Goal: Task Accomplishment & Management: Manage account settings

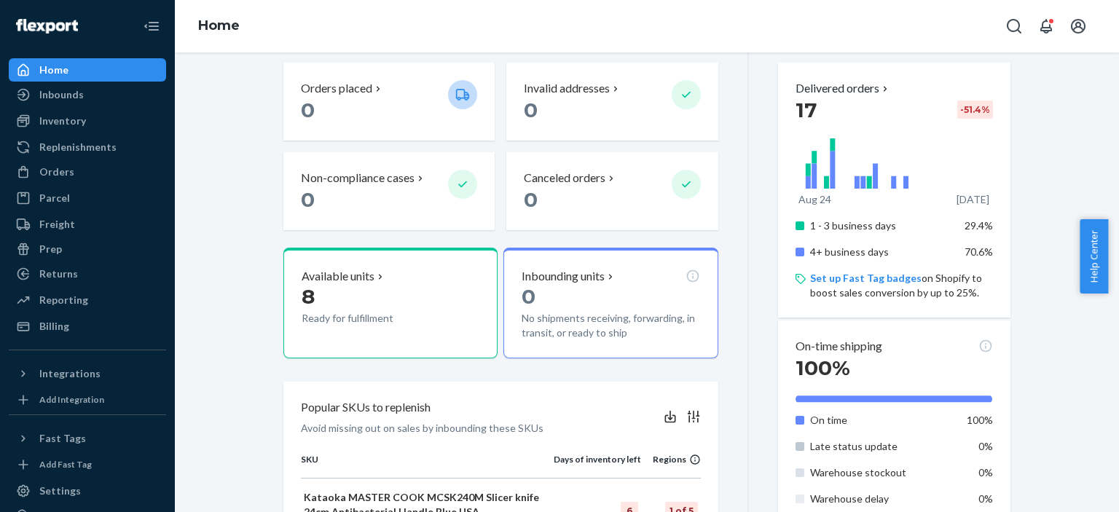
scroll to position [388, 0]
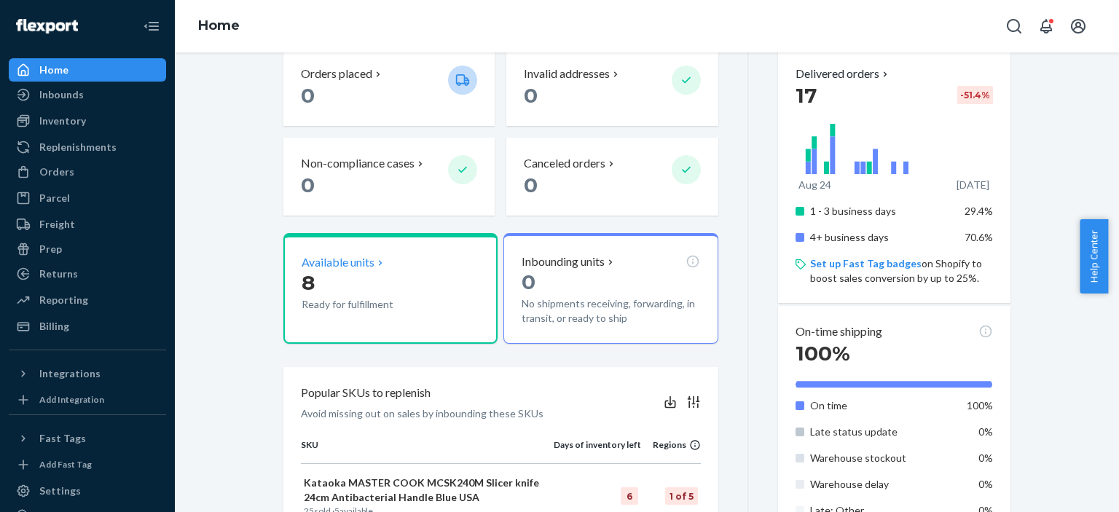
click at [351, 256] on p "Available units" at bounding box center [338, 262] width 73 height 17
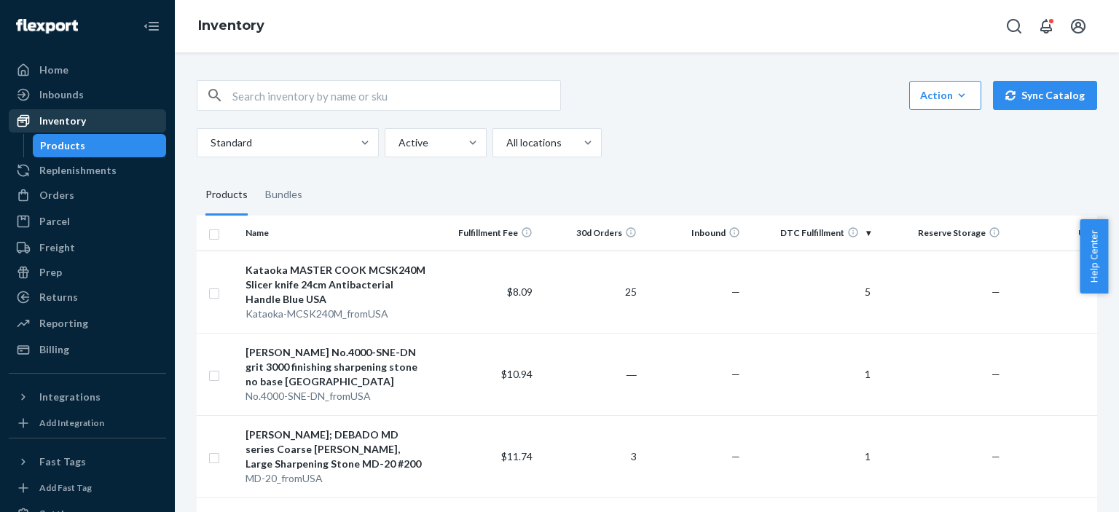
click at [92, 124] on div "Inventory" at bounding box center [87, 121] width 154 height 20
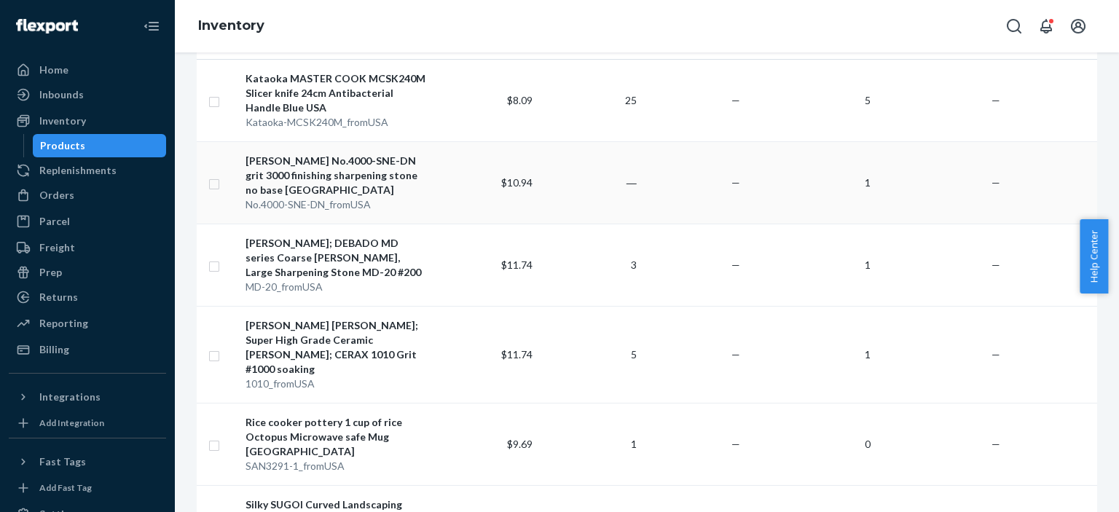
scroll to position [194, 0]
click at [211, 346] on input "checkbox" at bounding box center [214, 352] width 12 height 15
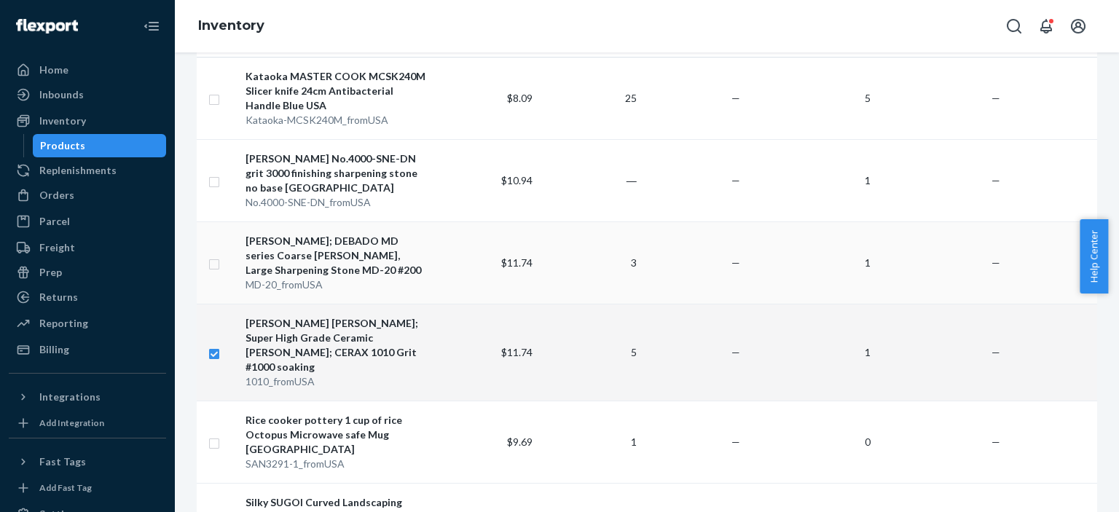
checkbox input "true"
click at [214, 267] on input "checkbox" at bounding box center [214, 262] width 12 height 15
checkbox input "true"
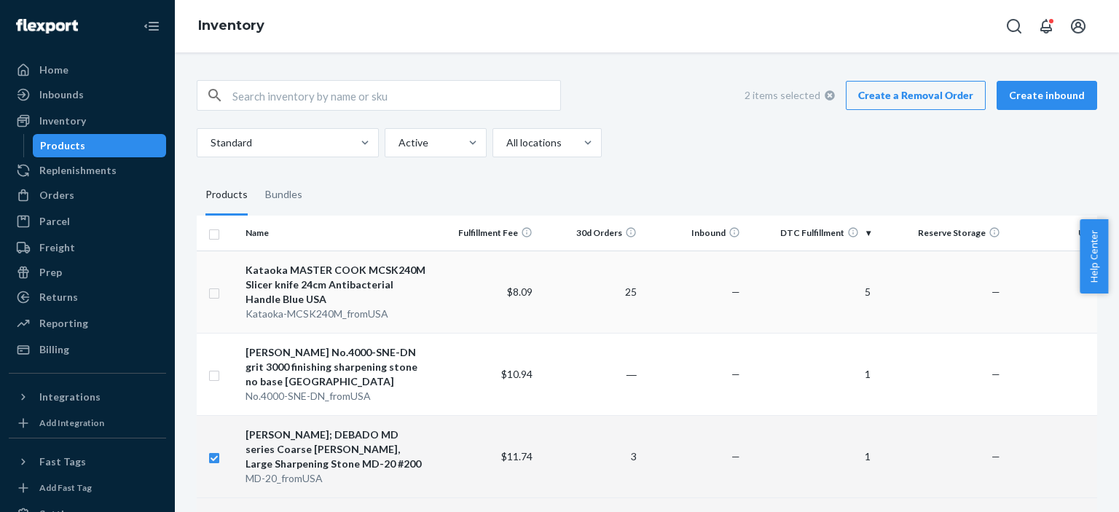
scroll to position [0, 0]
checkbox input "true"
click at [221, 376] on td at bounding box center [218, 374] width 43 height 82
click at [211, 379] on input "checkbox" at bounding box center [214, 373] width 12 height 15
checkbox input "true"
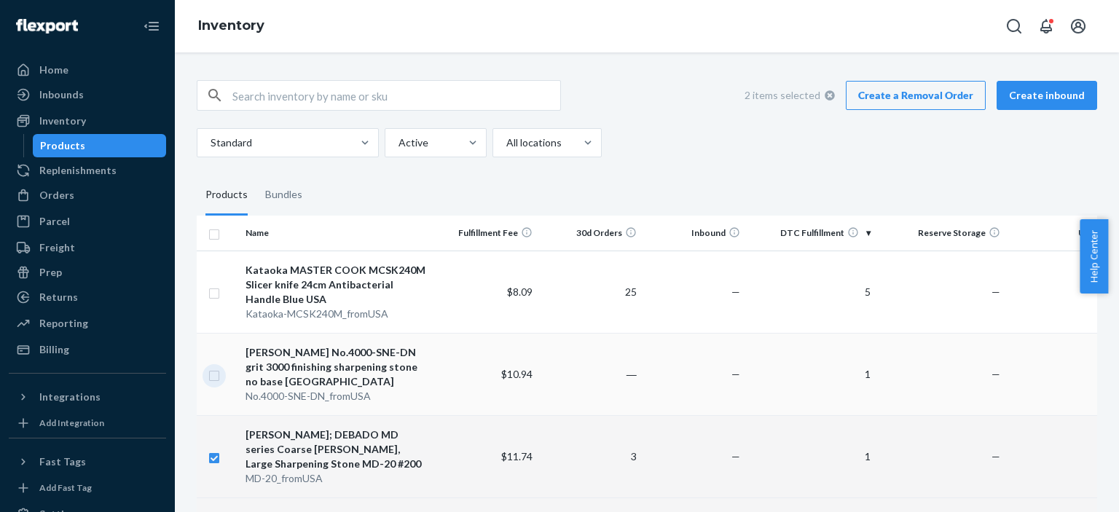
checkbox input "true"
click at [215, 294] on input "checkbox" at bounding box center [214, 291] width 12 height 15
checkbox input "true"
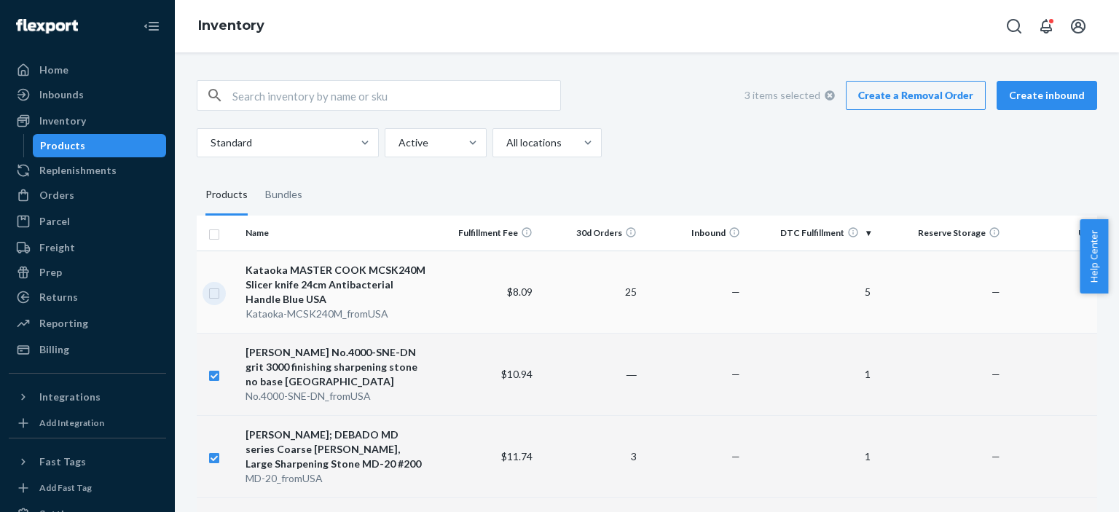
checkbox input "true"
click at [919, 101] on link "Create a Removal Order" at bounding box center [916, 95] width 140 height 29
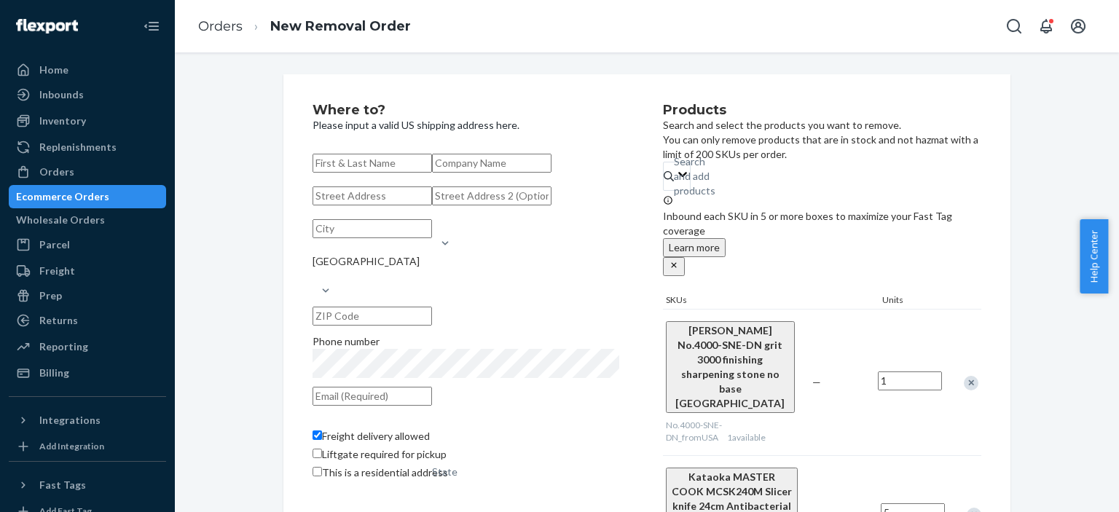
click at [417, 162] on input "text" at bounding box center [372, 163] width 119 height 19
click at [418, 163] on input "text" at bounding box center [372, 163] width 119 height 19
paste input "Fumiki Sakuwa"
type input "Fumiki Sakuwa"
click at [432, 173] on input "text" at bounding box center [491, 163] width 119 height 19
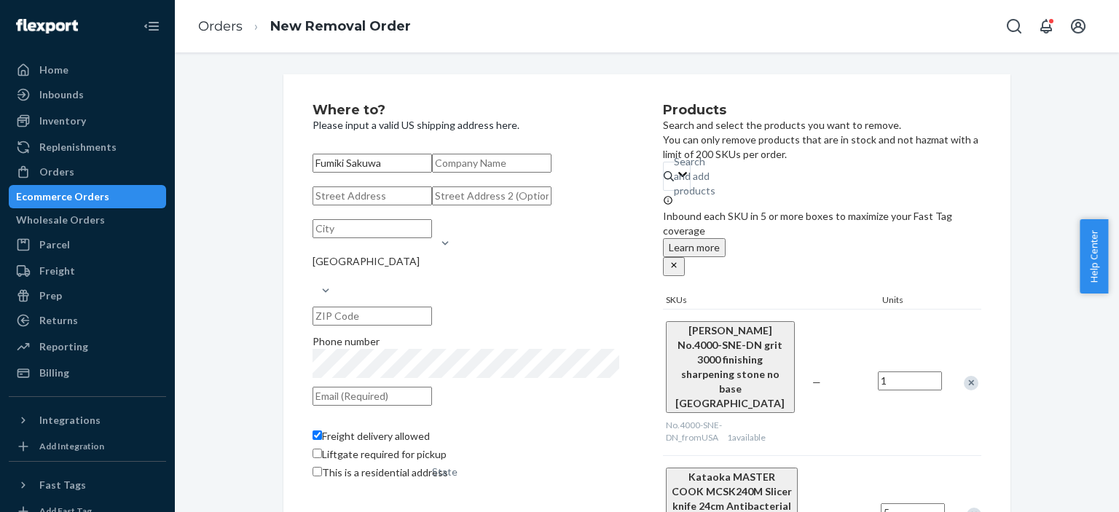
click at [399, 205] on input "text" at bounding box center [372, 195] width 119 height 19
paste input "[STREET_ADDRESS]"
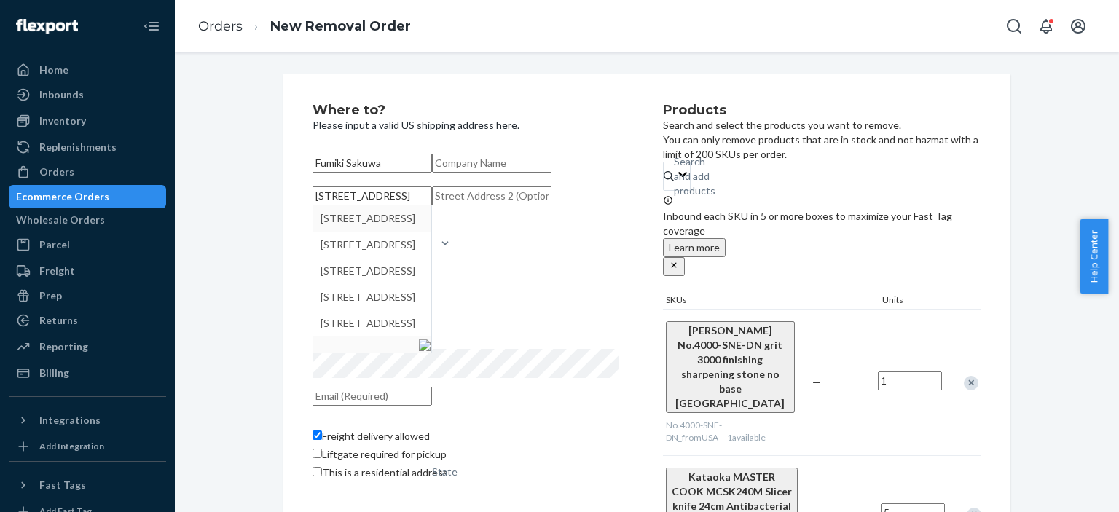
type input "[STREET_ADDRESS]"
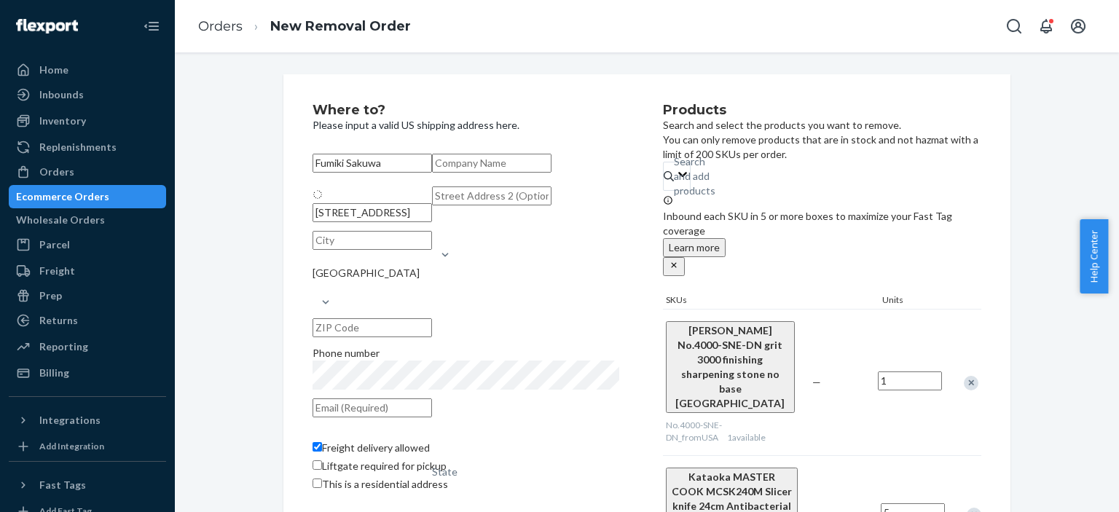
type input "[GEOGRAPHIC_DATA]"
type input "89108"
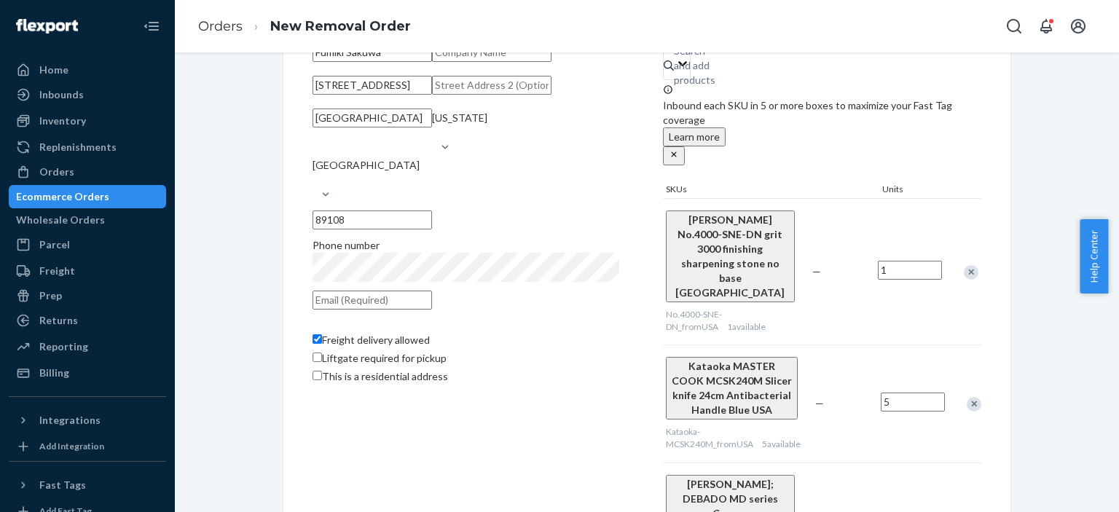
click at [432, 310] on input "text" at bounding box center [372, 300] width 119 height 19
click at [315, 388] on div "Freight delivery allowed Liftgate required for pickup This is a residential add…" at bounding box center [466, 352] width 307 height 69
click at [315, 344] on input "Freight delivery allowed" at bounding box center [317, 338] width 9 height 9
checkbox input "false"
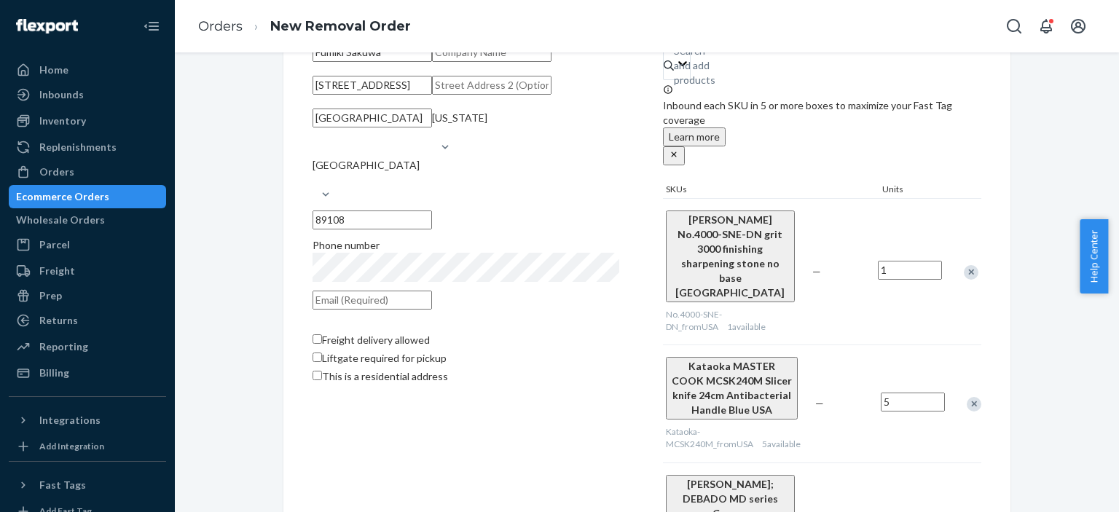
click at [401, 382] on span "This is a residential address" at bounding box center [385, 376] width 126 height 12
click at [322, 380] on input "This is a residential address" at bounding box center [317, 375] width 9 height 9
checkbox input "true"
click at [432, 310] on input "text" at bounding box center [372, 300] width 119 height 19
type input "o"
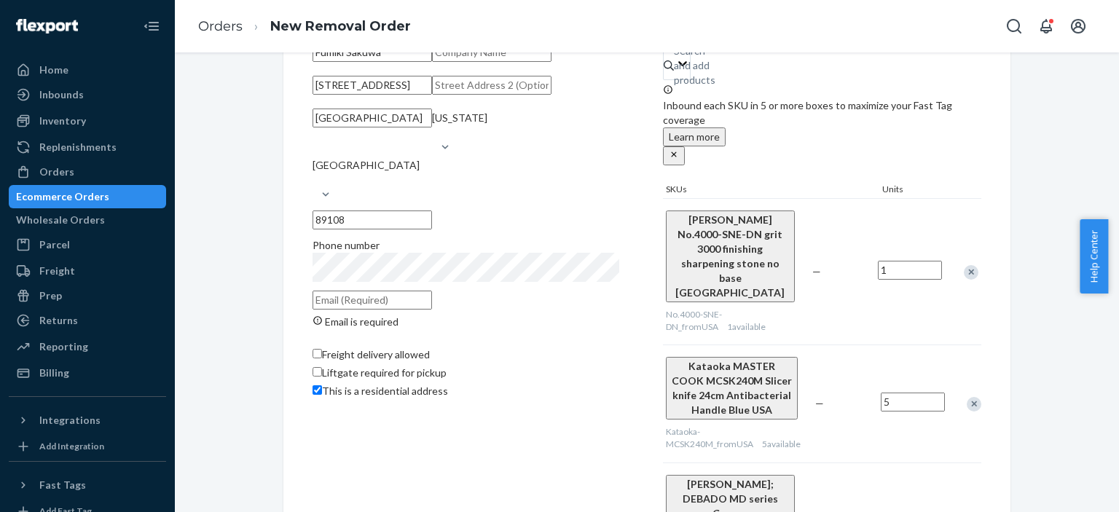
paste input "[EMAIL_ADDRESS][DOMAIN_NAME]"
type input "[EMAIL_ADDRESS][DOMAIN_NAME]"
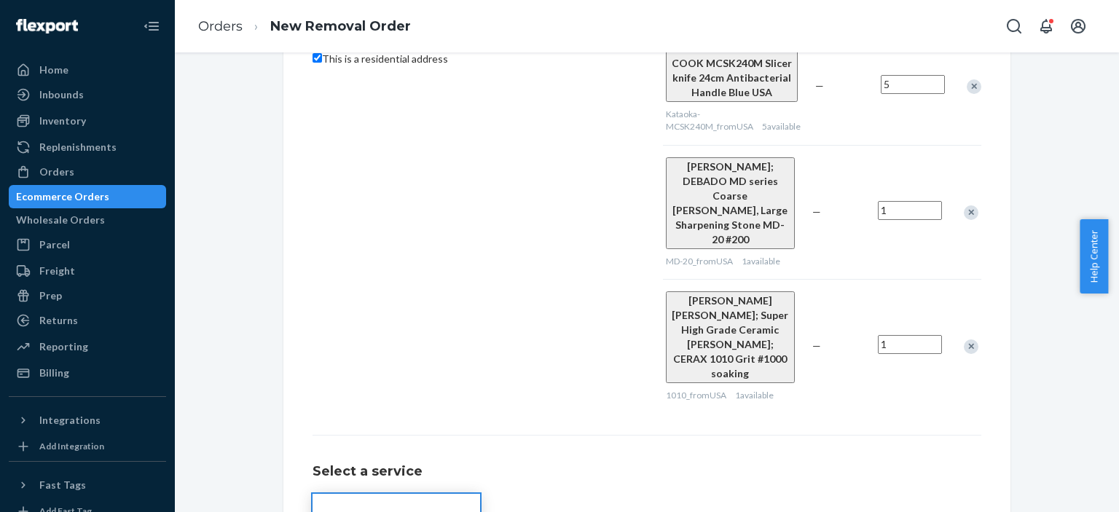
scroll to position [449, 0]
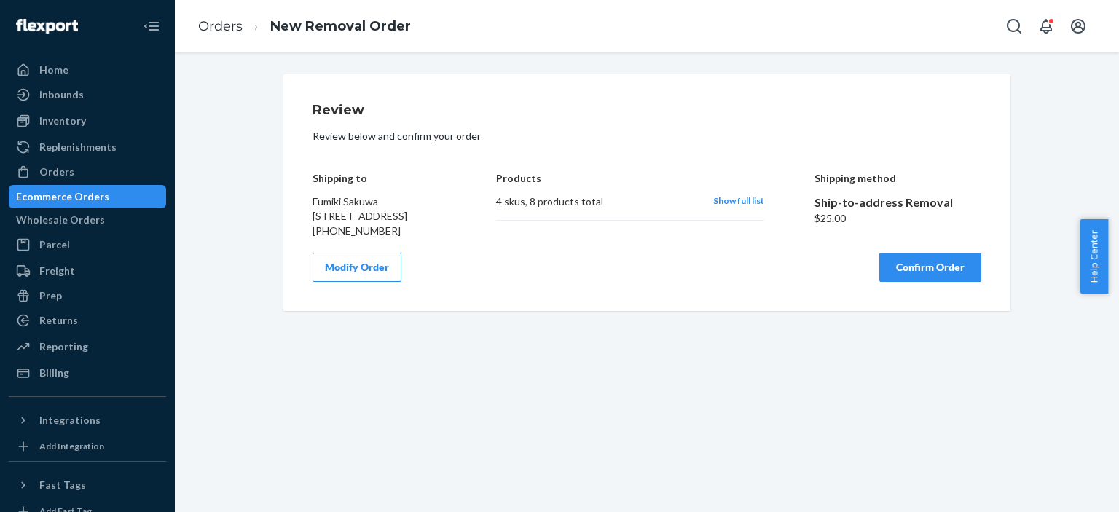
click at [905, 282] on button "Confirm Order" at bounding box center [930, 267] width 102 height 29
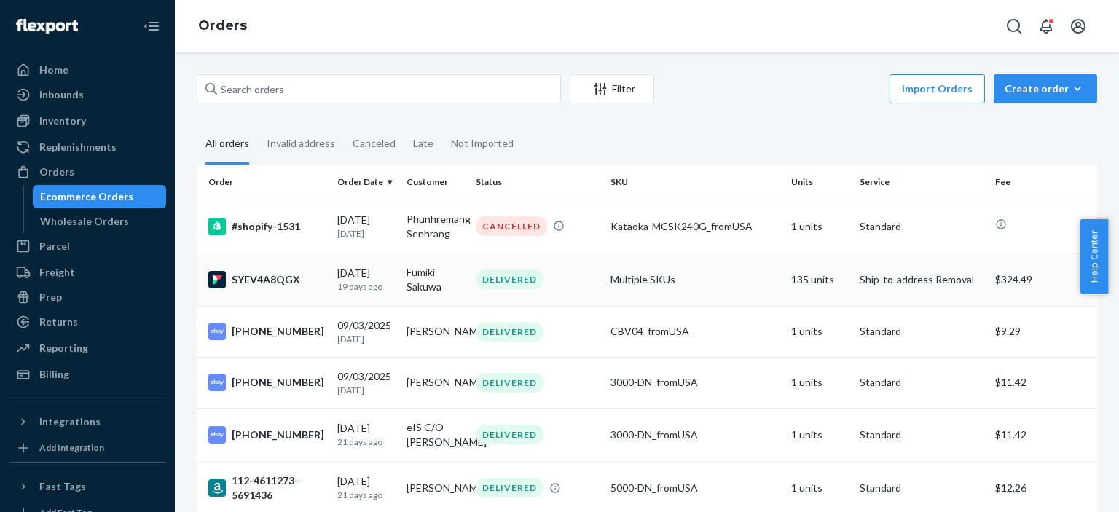
click at [347, 281] on p "19 days ago" at bounding box center [366, 286] width 58 height 12
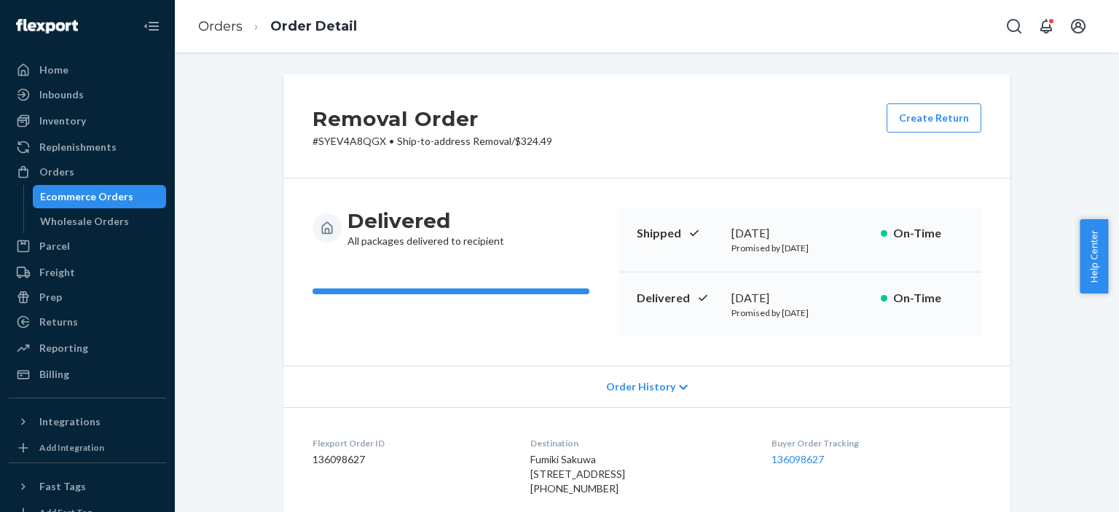
scroll to position [194, 0]
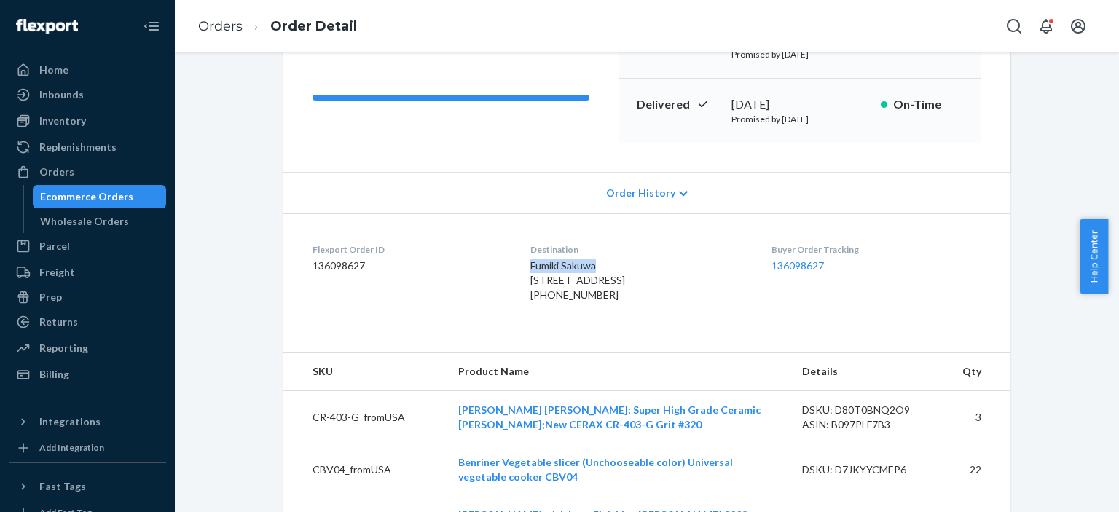
drag, startPoint x: 523, startPoint y: 267, endPoint x: 590, endPoint y: 264, distance: 67.1
click at [590, 264] on dl "Flexport Order ID 136098627 Destination Fumiki Sakuwa 6216 Portola Rd Las Vegas…" at bounding box center [646, 275] width 727 height 124
drag, startPoint x: 518, startPoint y: 278, endPoint x: 632, endPoint y: 278, distance: 114.4
click at [632, 278] on div "Fumiki Sakuwa 6216 Portola Rd Las Vegas, NV 89108-3937 US +17023706072" at bounding box center [638, 281] width 217 height 44
copy span "[STREET_ADDRESS]"
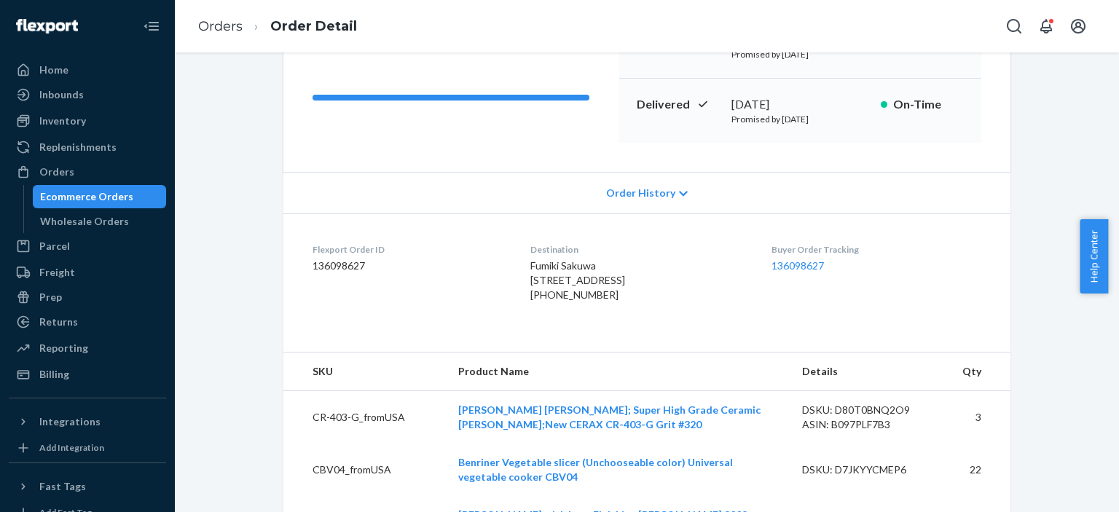
click at [531, 302] on div "[PHONE_NUMBER]" at bounding box center [638, 295] width 217 height 15
copy div "17023706072"
click at [530, 302] on div "[PHONE_NUMBER]" at bounding box center [638, 295] width 217 height 15
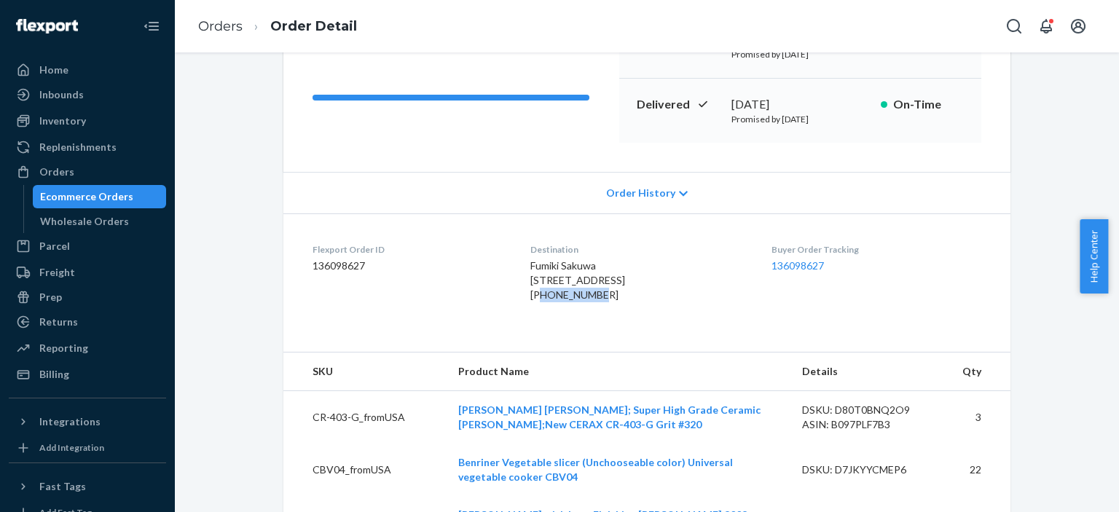
drag, startPoint x: 530, startPoint y: 323, endPoint x: 609, endPoint y: 320, distance: 79.5
click at [595, 302] on div "[PHONE_NUMBER]" at bounding box center [638, 295] width 217 height 15
copy div "7023706072"
click at [687, 302] on div "[PHONE_NUMBER]" at bounding box center [638, 295] width 217 height 15
click at [332, 264] on dd "136098627" at bounding box center [410, 266] width 194 height 15
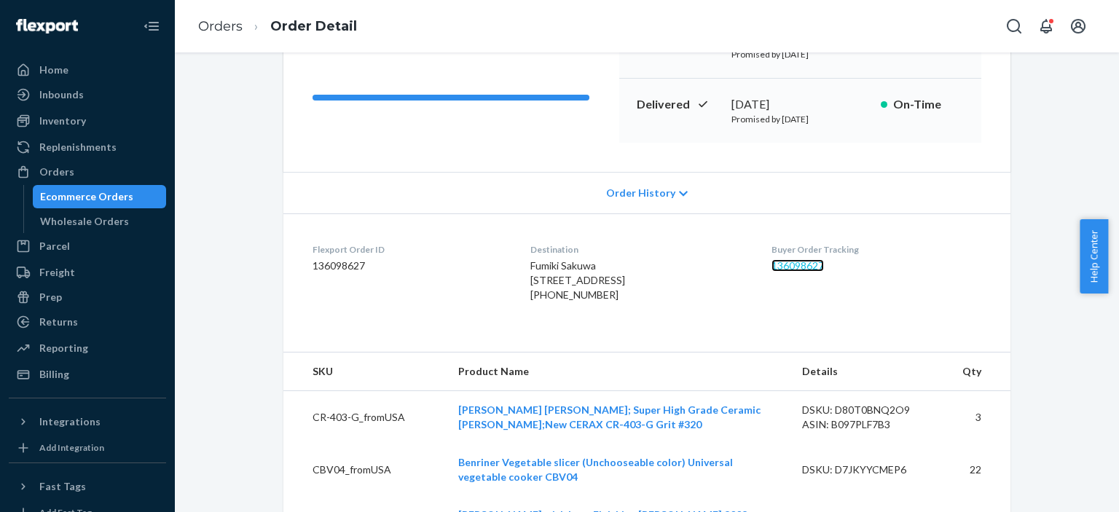
click at [794, 264] on link "136098627" at bounding box center [797, 265] width 52 height 12
click at [106, 192] on div "Ecommerce Orders" at bounding box center [86, 196] width 93 height 15
